Goal: Information Seeking & Learning: Learn about a topic

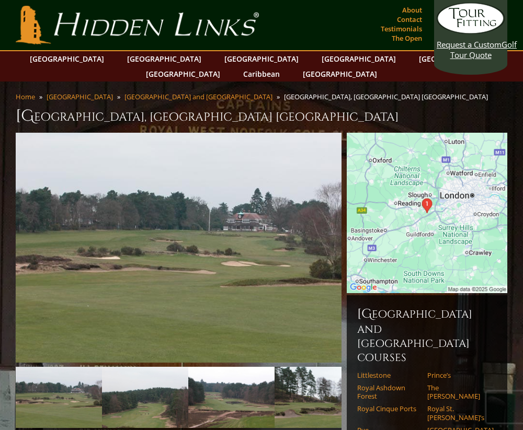
click at [16, 106] on h1 "Sunningdale Golf Club, Sunningdale England" at bounding box center [262, 116] width 492 height 21
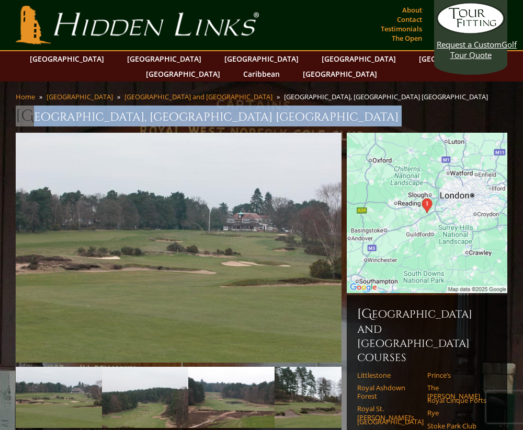
click at [16, 106] on h1 "Sunningdale Golf Club, Sunningdale England" at bounding box center [262, 116] width 492 height 21
copy div "Sunningdale Golf Club, Sunningdale England"
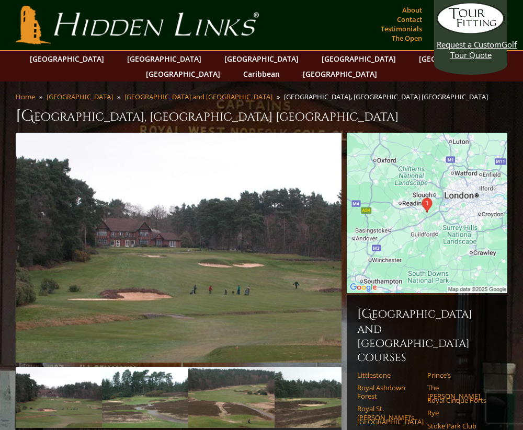
click at [21, 106] on h1 "Swinley Forest Golf Club, Ascot England" at bounding box center [262, 116] width 492 height 21
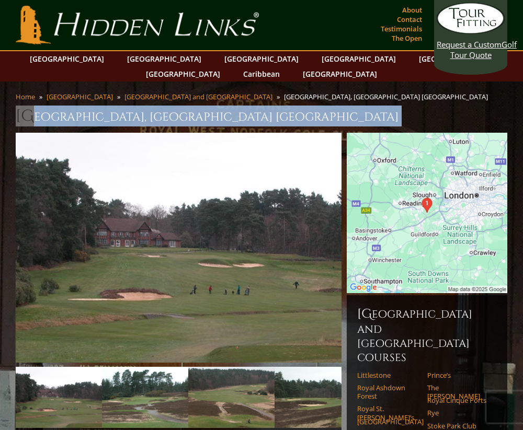
click at [21, 106] on h1 "Swinley Forest Golf Club, Ascot England" at bounding box center [262, 116] width 492 height 21
copy div "Swinley Forest Golf Club, Ascot England"
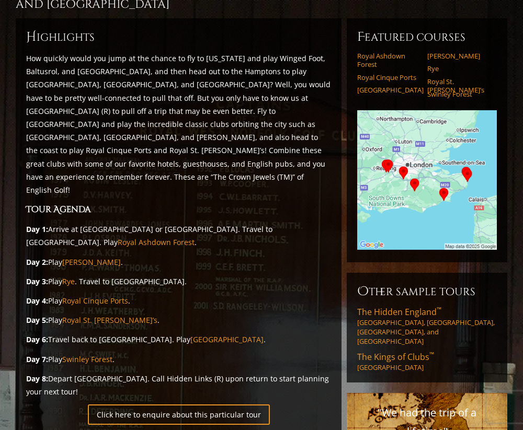
scroll to position [64, 0]
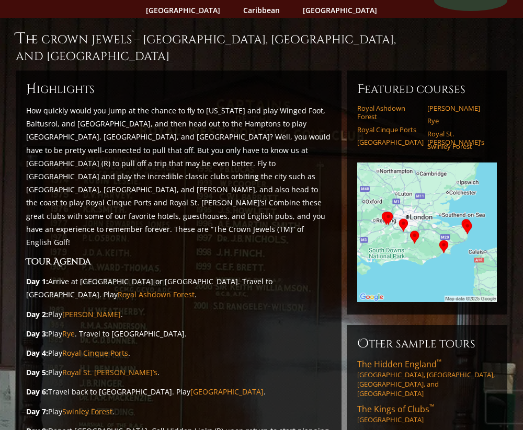
click at [415, 207] on img at bounding box center [427, 233] width 140 height 140
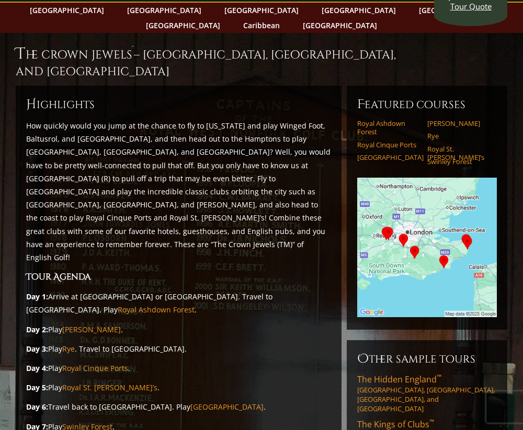
scroll to position [0, 0]
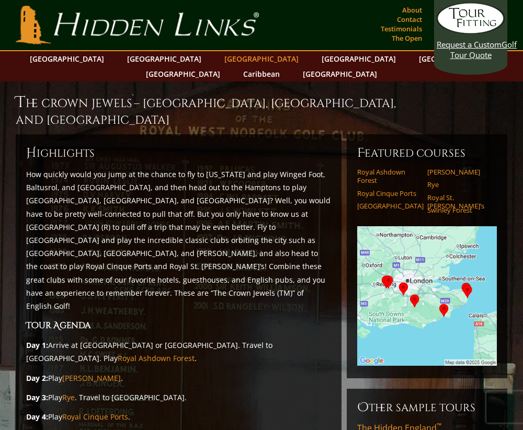
click at [219, 61] on link "[GEOGRAPHIC_DATA]" at bounding box center [261, 58] width 85 height 15
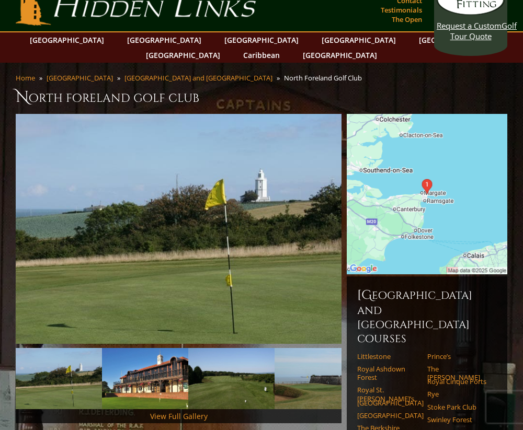
scroll to position [18, 0]
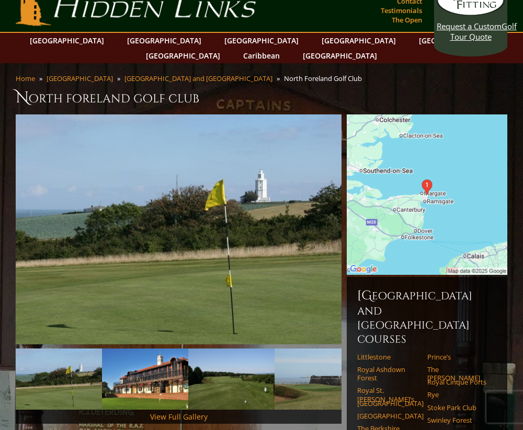
click at [123, 87] on h1 "North Foreland Golf Club" at bounding box center [262, 97] width 492 height 21
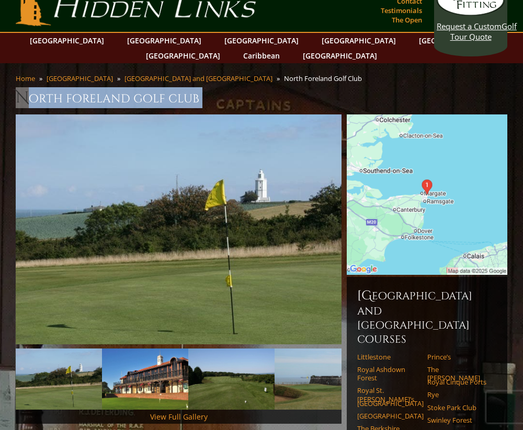
click at [123, 87] on h1 "North Foreland Golf Club" at bounding box center [262, 97] width 492 height 21
copy div "North Foreland Golf Club"
